Goal: Find specific page/section: Find specific page/section

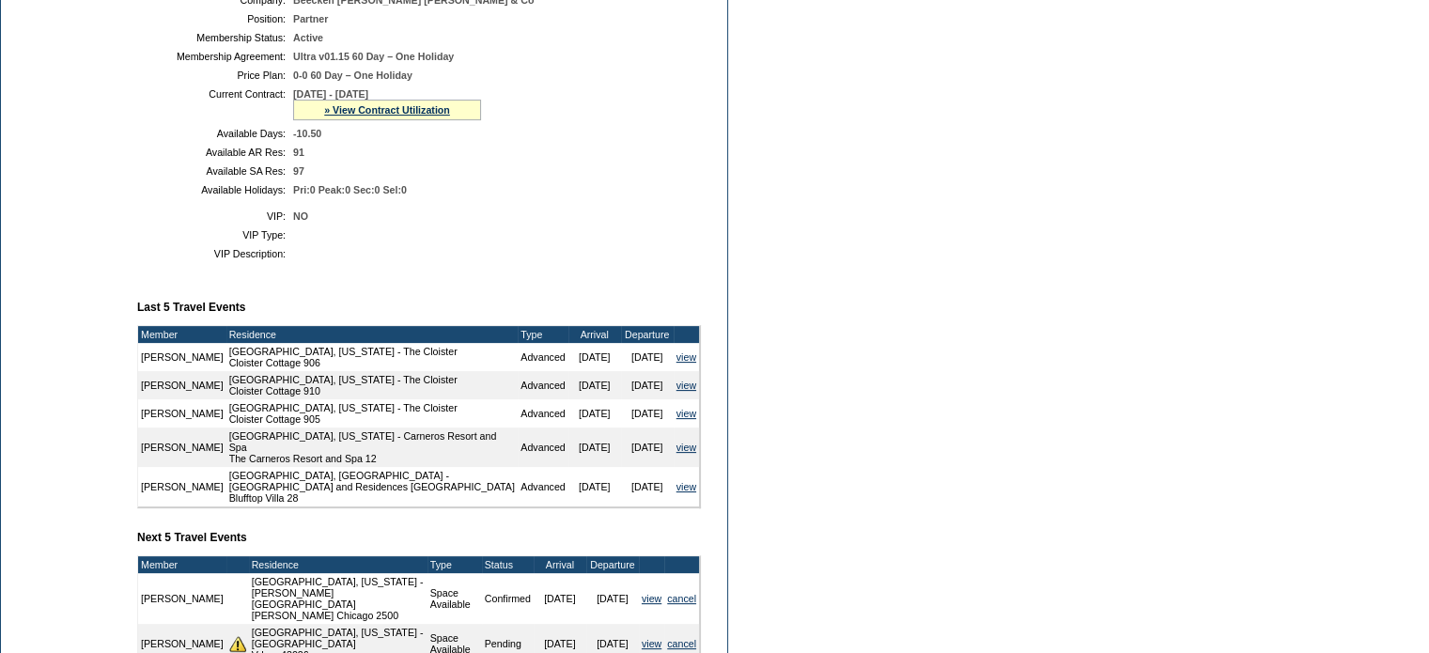
scroll to position [349, 0]
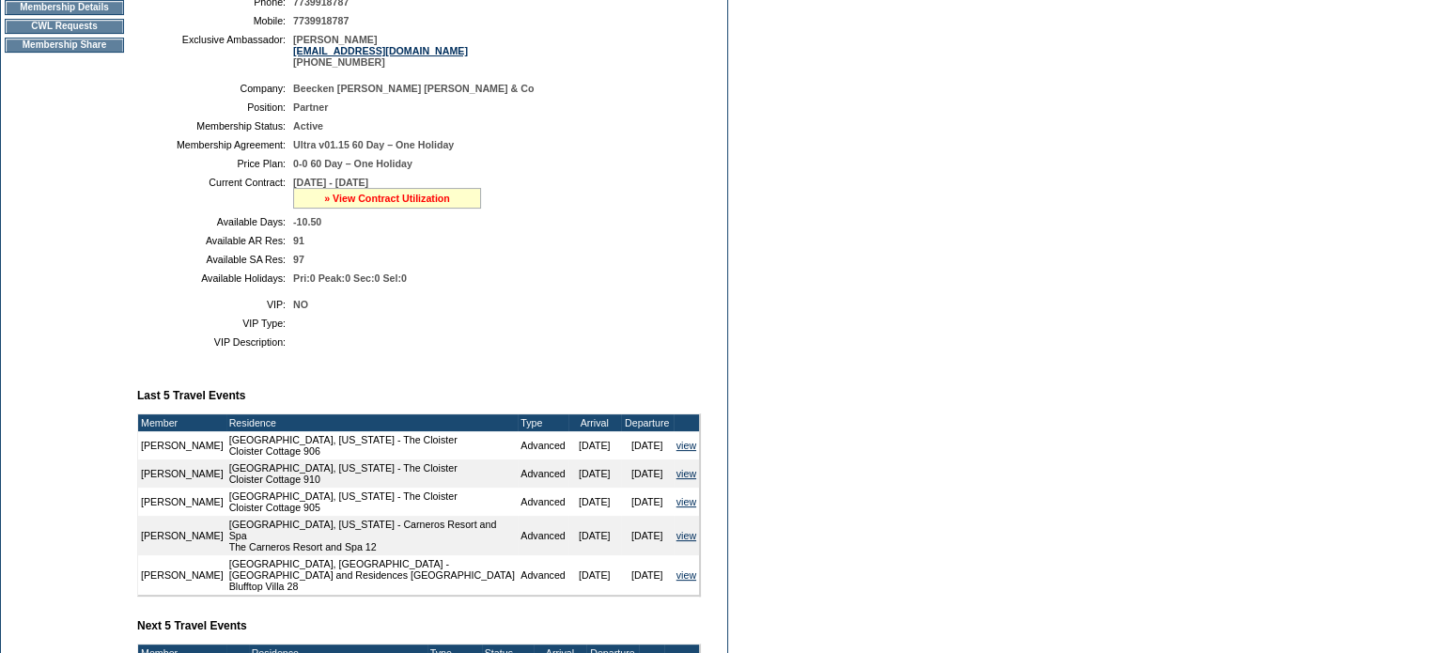
click at [356, 204] on link "» View Contract Utilization" at bounding box center [387, 198] width 126 height 11
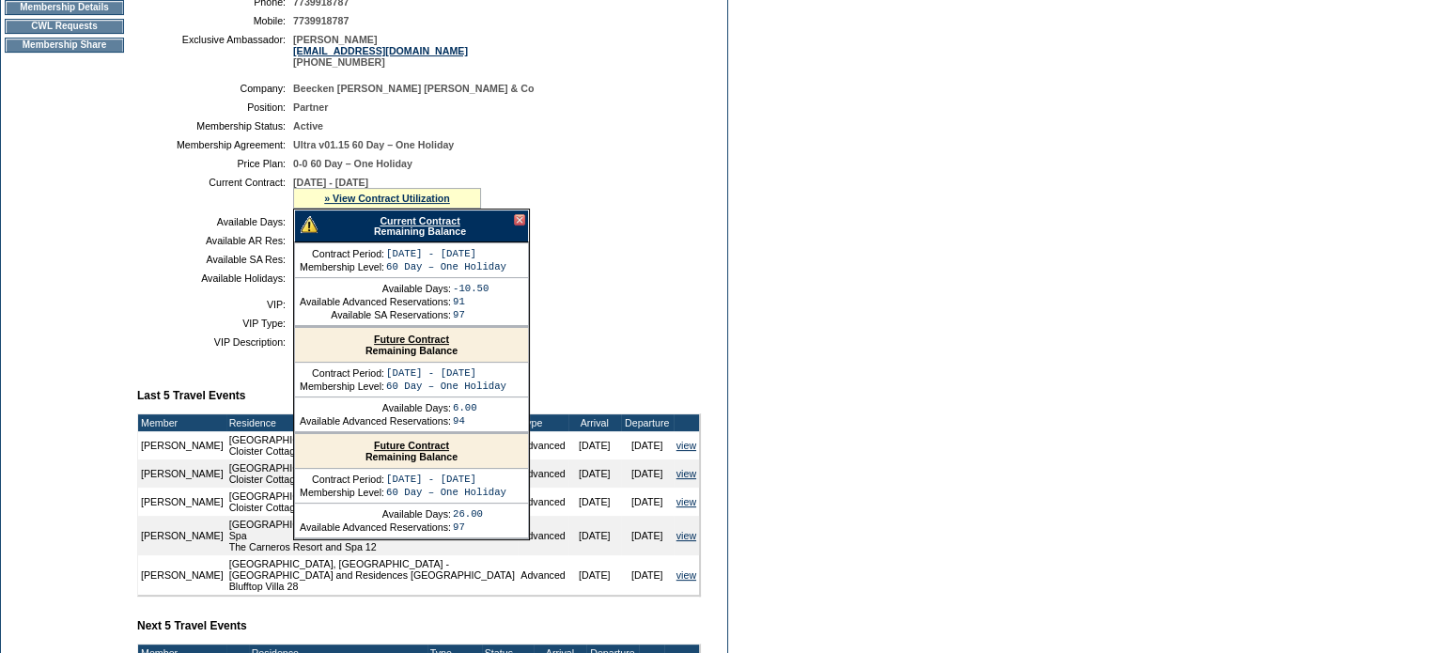
click at [410, 226] on link "Current Contract" at bounding box center [420, 220] width 80 height 11
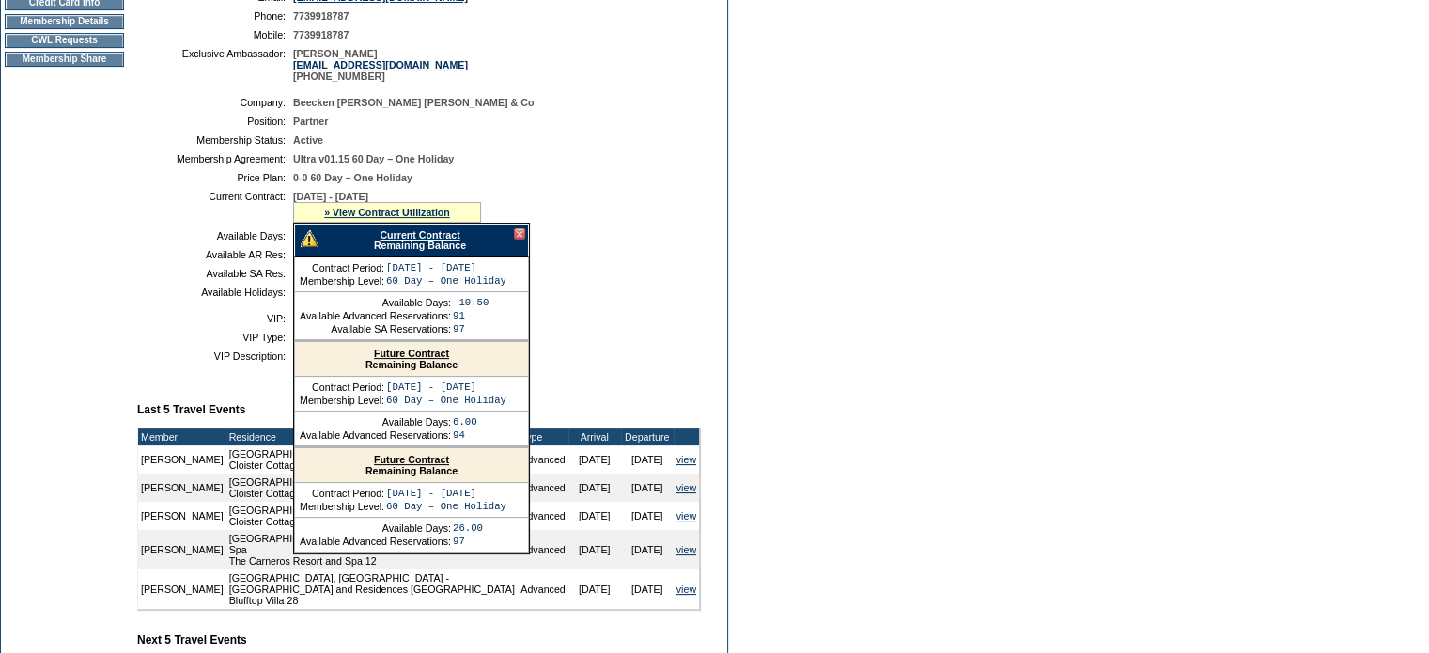
scroll to position [376, 0]
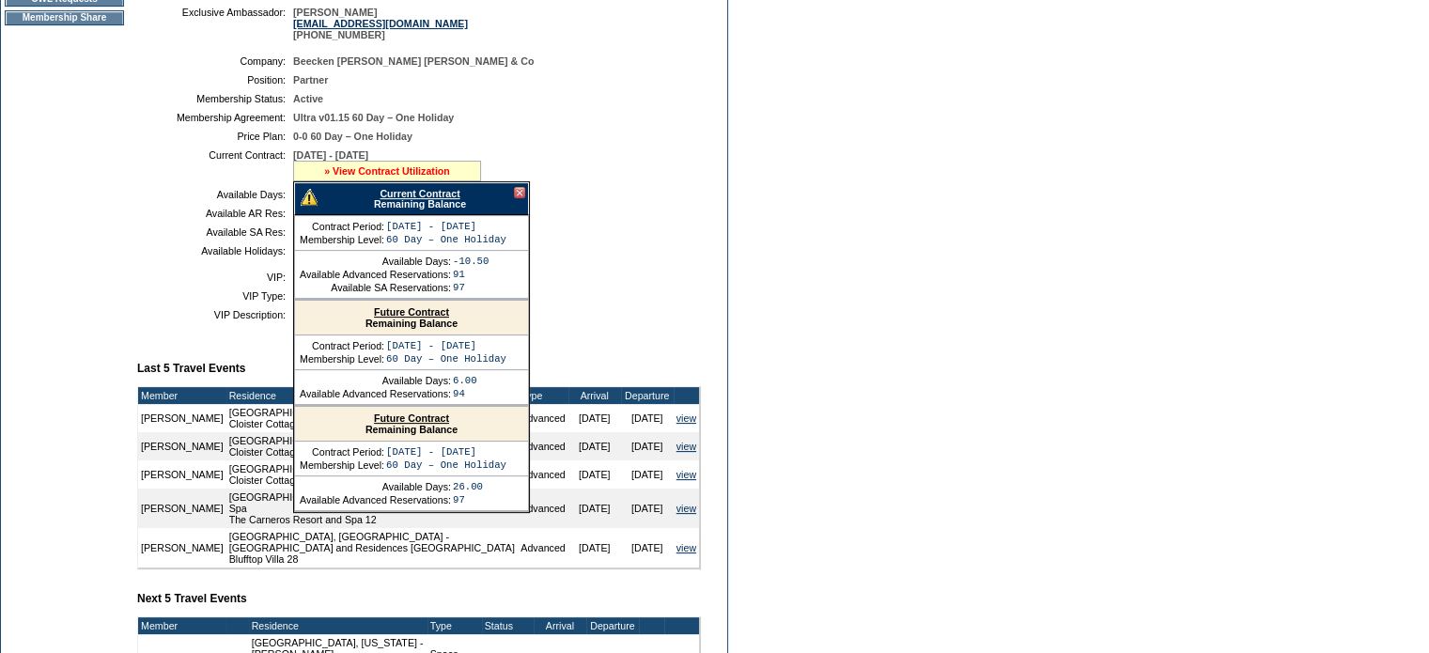
click at [341, 177] on link "» View Contract Utilization" at bounding box center [387, 170] width 126 height 11
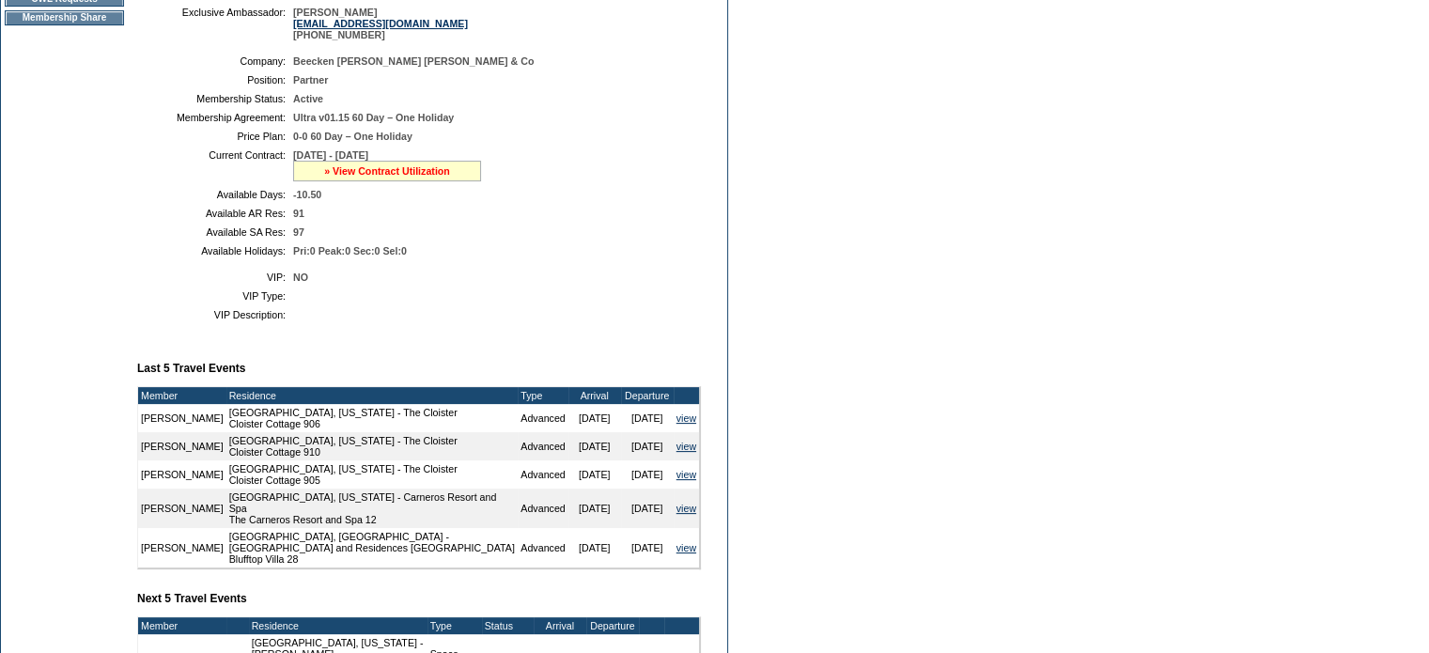
click at [341, 177] on link "» View Contract Utilization" at bounding box center [387, 170] width 126 height 11
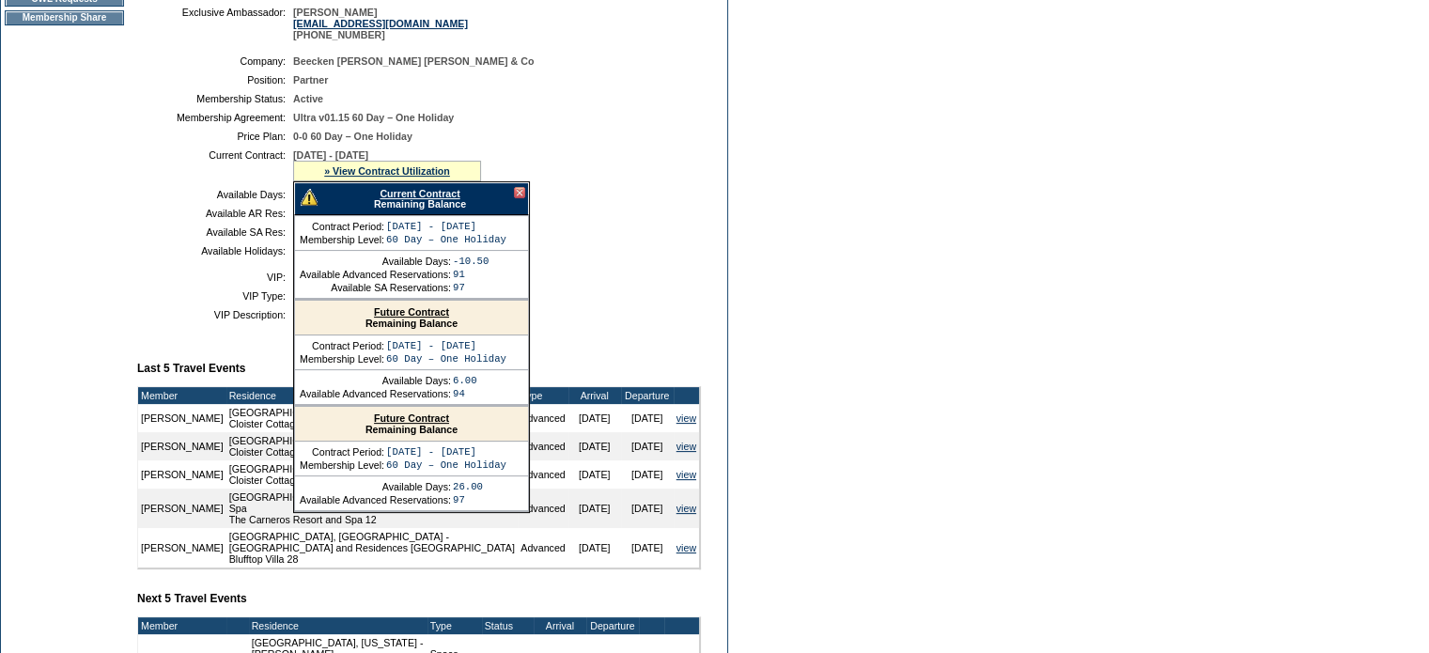
click at [396, 199] on link "Current Contract" at bounding box center [420, 193] width 80 height 11
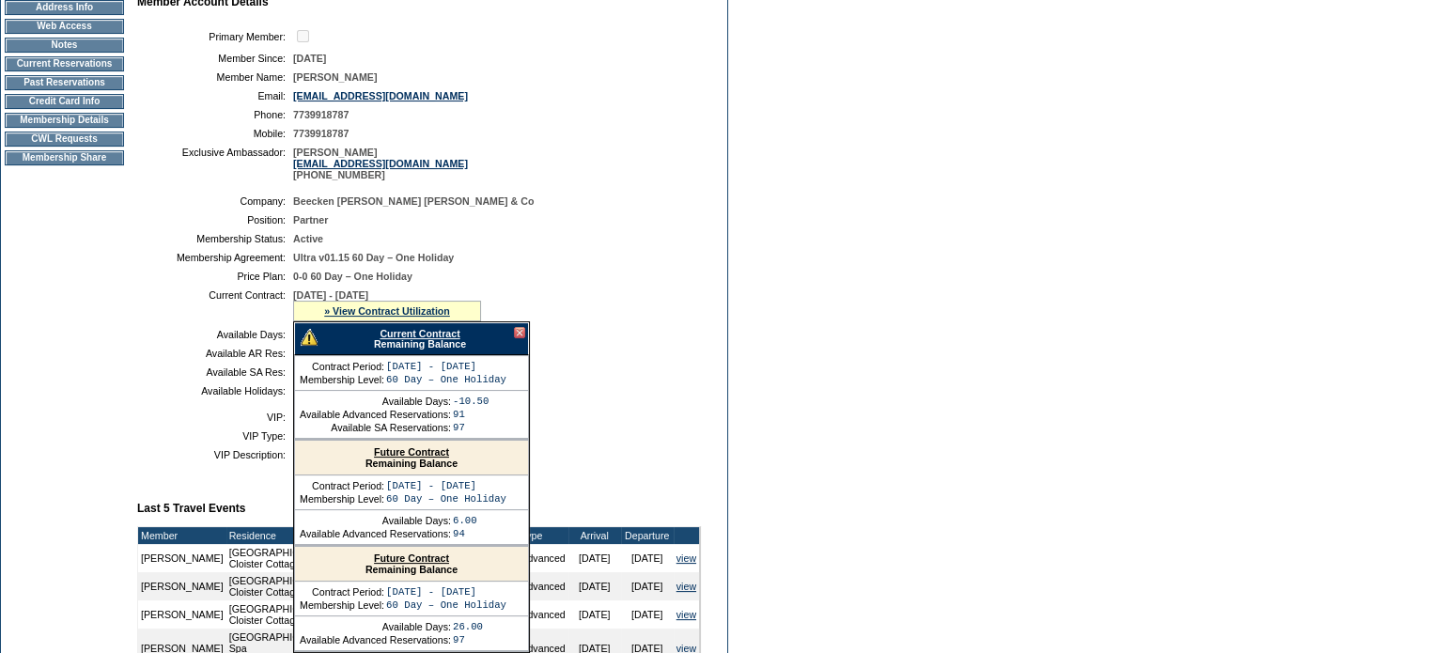
scroll to position [0, 0]
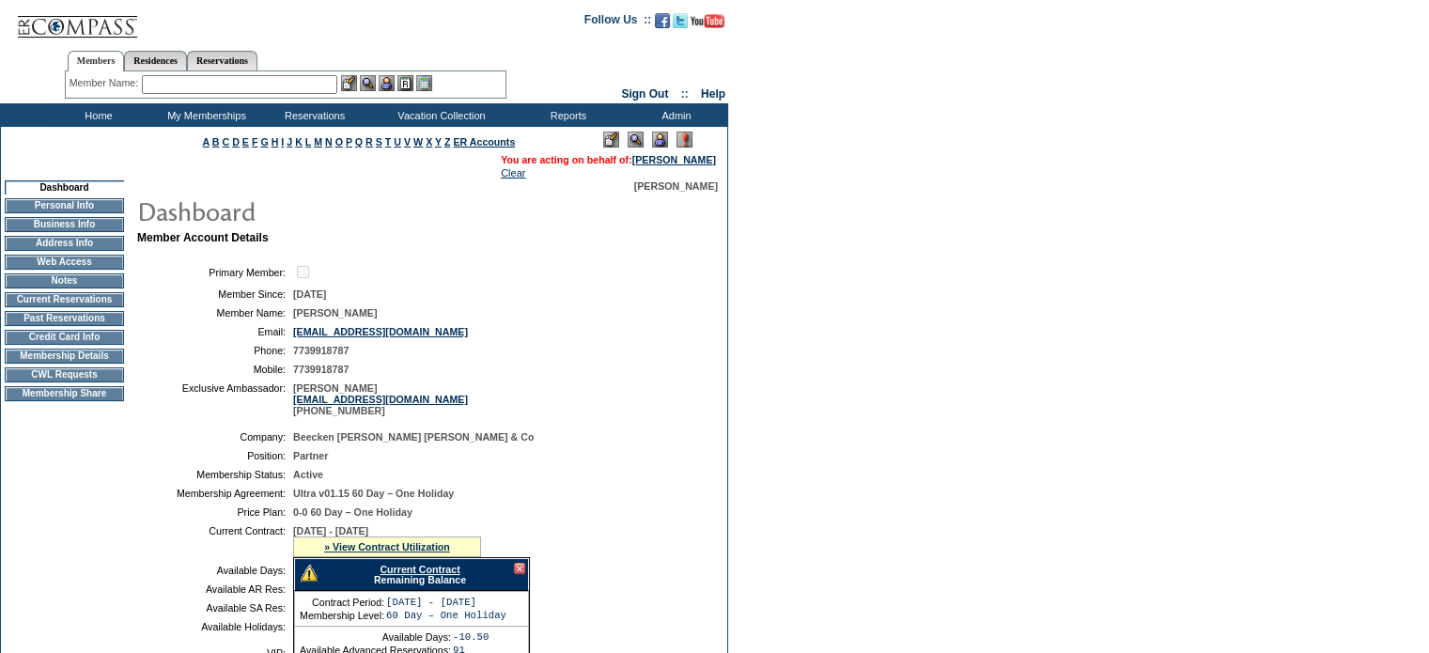
click at [225, 82] on input "text" at bounding box center [239, 84] width 195 height 19
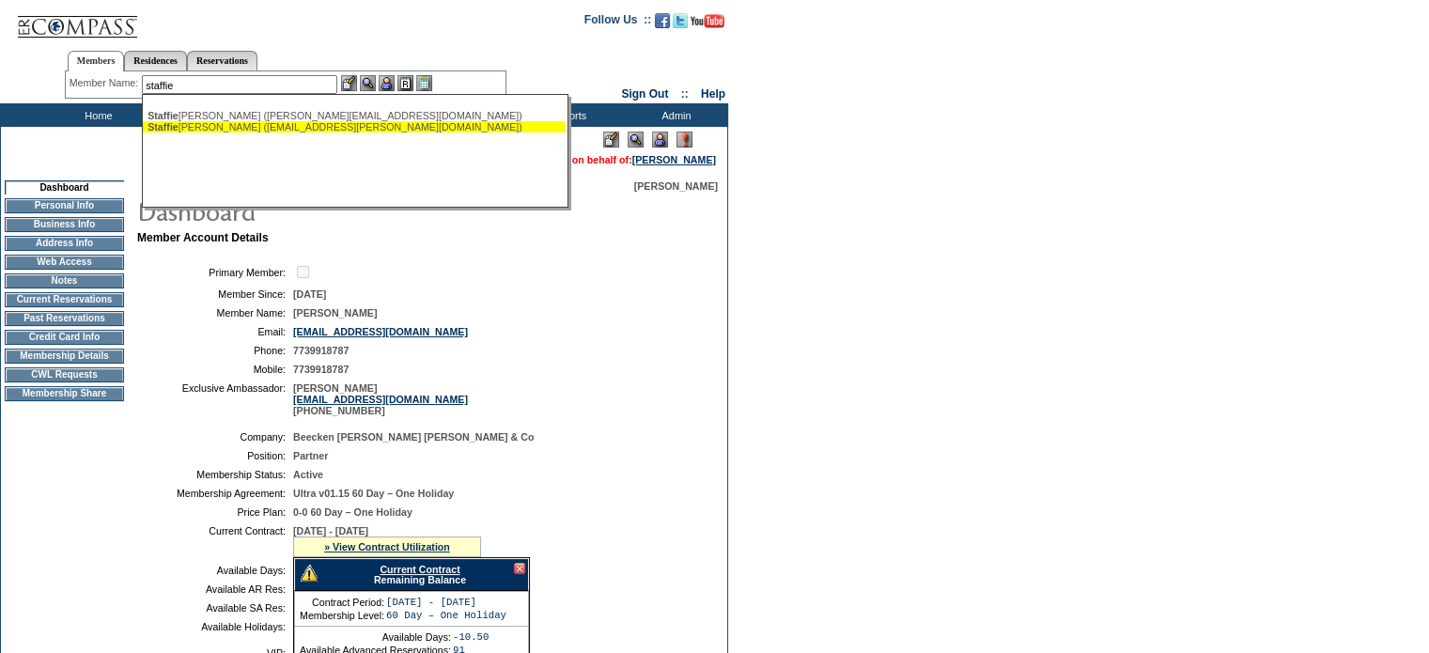
click at [236, 123] on div "[PERSON_NAME] ([EMAIL_ADDRESS][PERSON_NAME][DOMAIN_NAME])" at bounding box center [354, 126] width 413 height 11
type input "[PERSON_NAME] ([EMAIL_ADDRESS][PERSON_NAME][DOMAIN_NAME])"
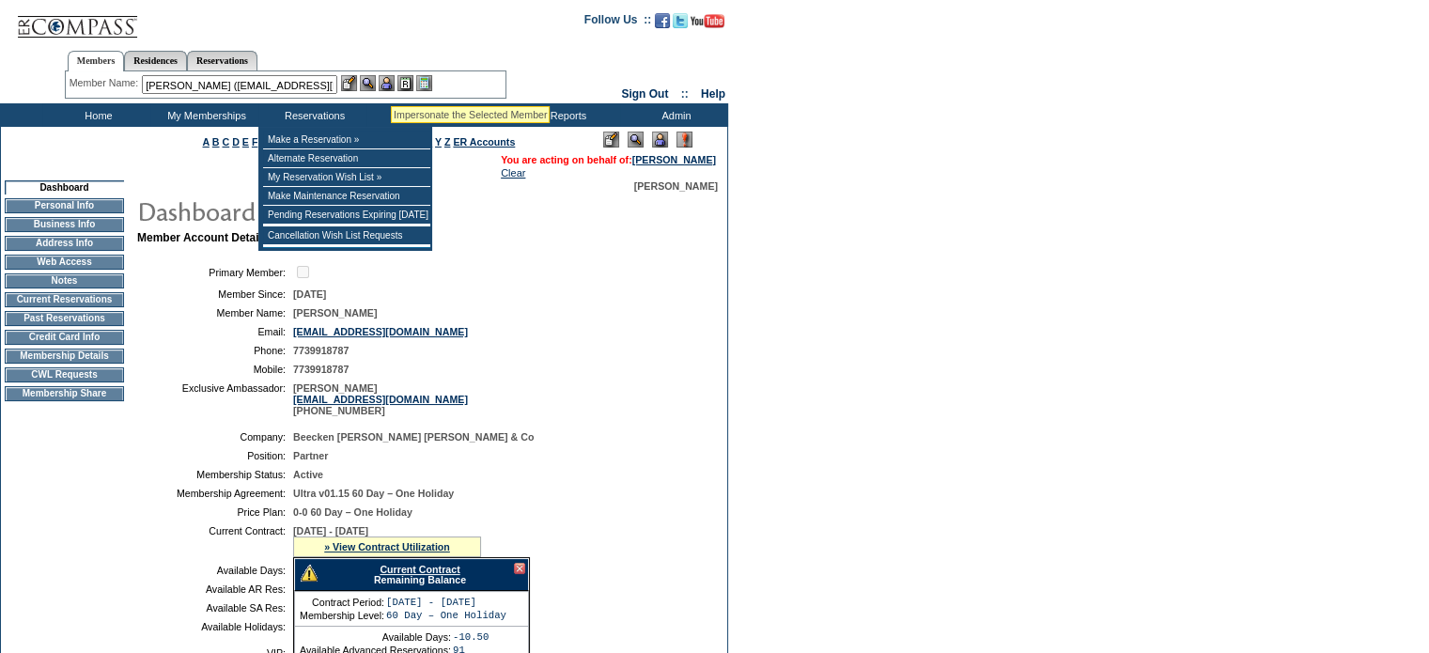
click at [391, 84] on img at bounding box center [387, 83] width 16 height 16
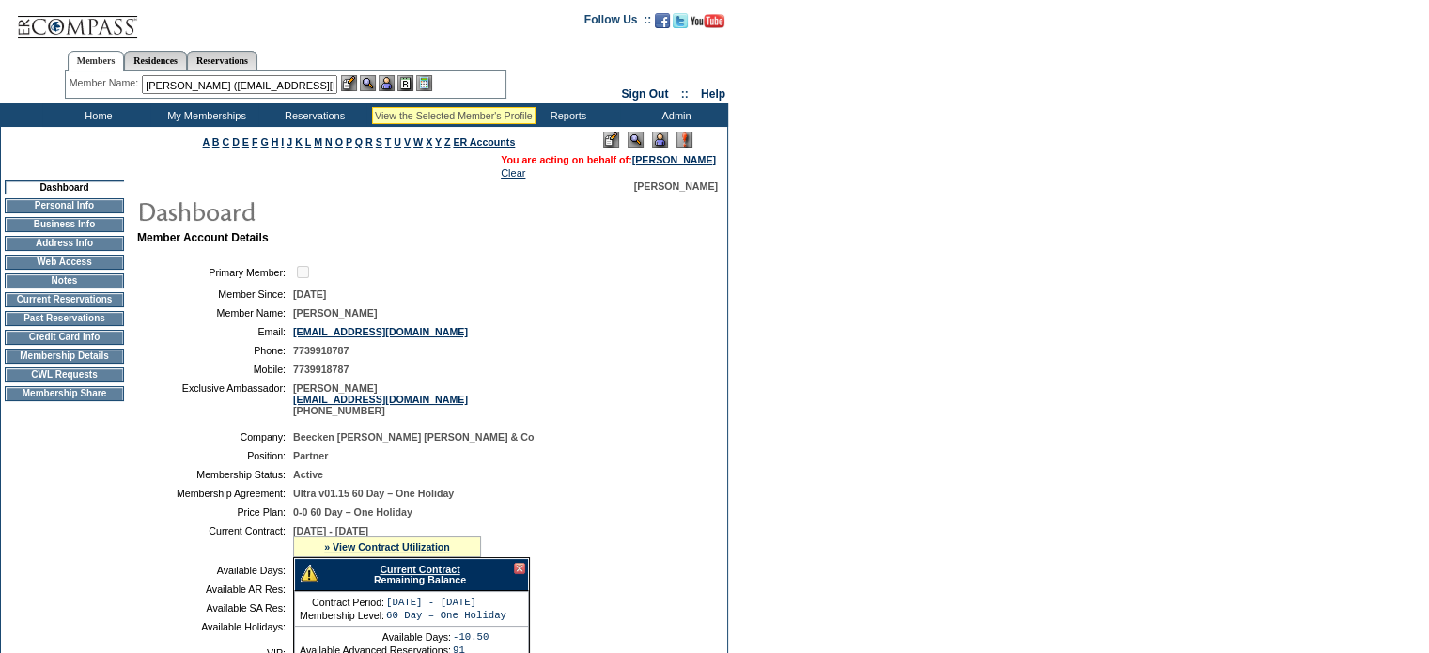
click at [371, 82] on img at bounding box center [368, 83] width 16 height 16
